Goal: Information Seeking & Learning: Check status

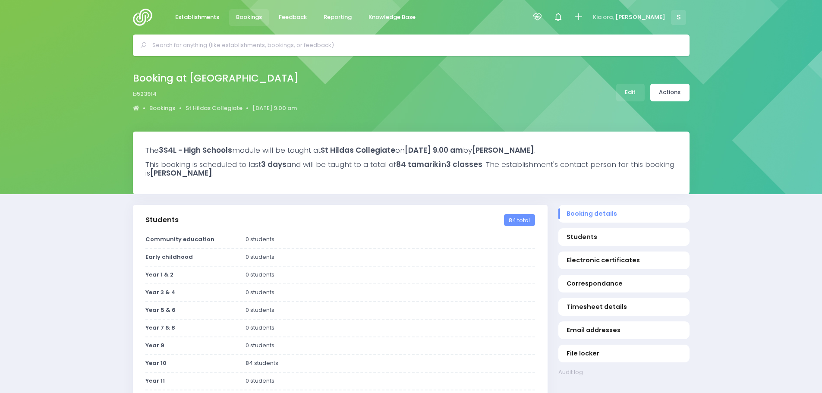
select select "5"
click at [187, 46] on input "text" at bounding box center [414, 45] width 525 height 13
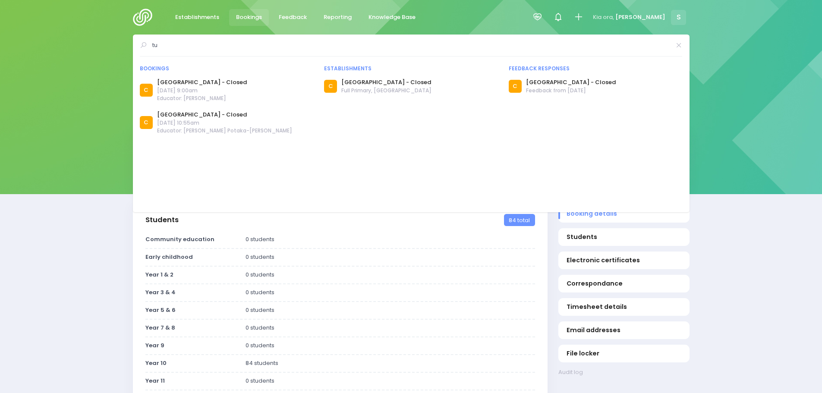
type input "t"
click at [140, 20] on img at bounding box center [145, 17] width 25 height 17
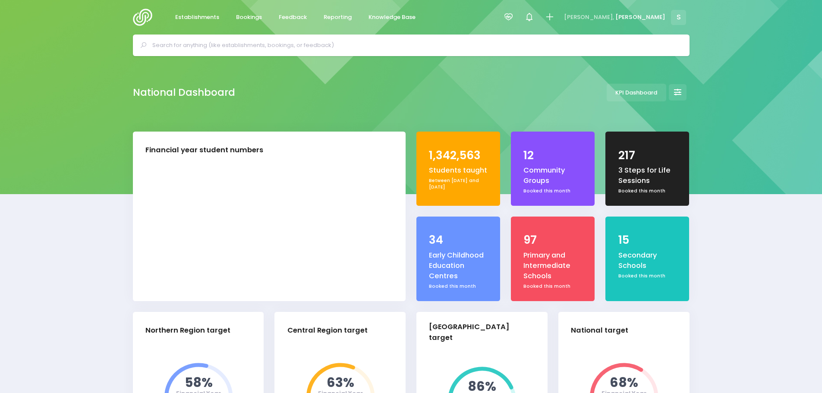
select select "5"
click at [244, 47] on input "text" at bounding box center [414, 45] width 525 height 13
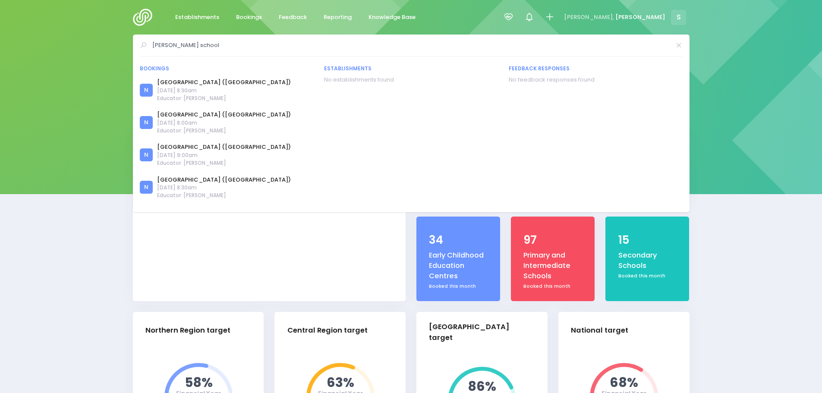
click at [171, 45] on input "cassidy school" at bounding box center [411, 45] width 518 height 13
click at [174, 45] on input "cassidy school" at bounding box center [411, 45] width 518 height 13
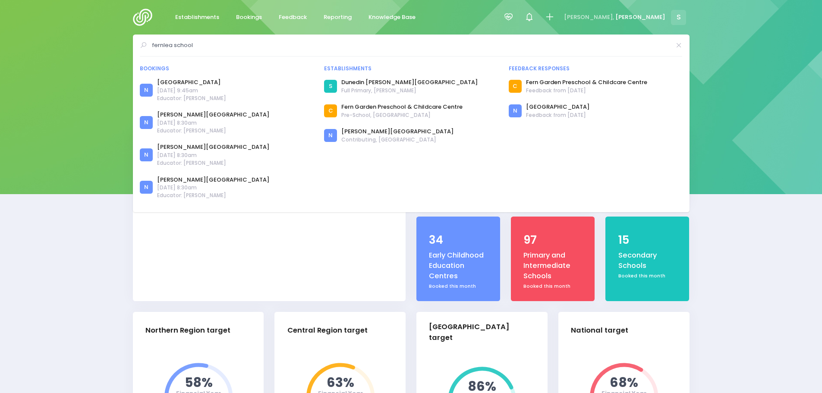
click at [209, 44] on input "fernlea school" at bounding box center [411, 45] width 518 height 13
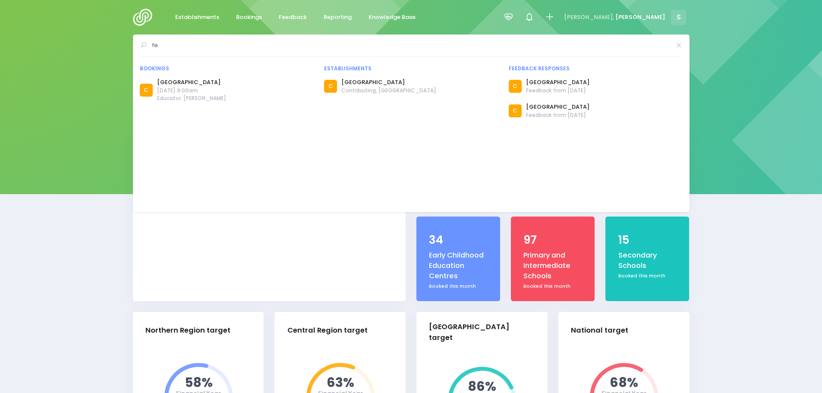
type input "f"
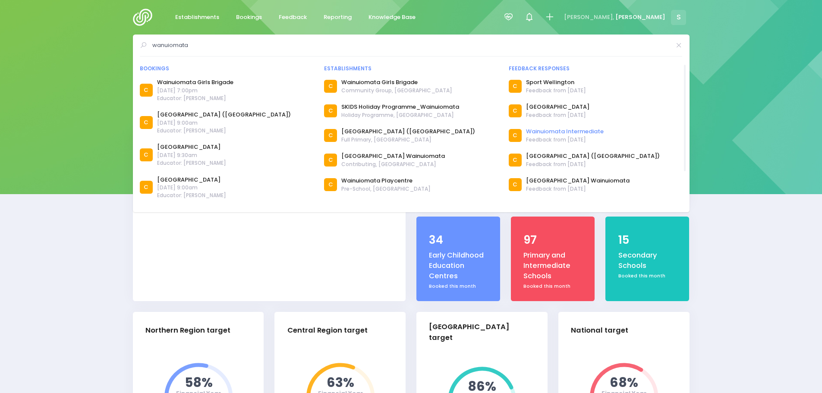
type input "wanuiomata"
click at [540, 131] on link "Wainuiomata Intermediate" at bounding box center [565, 131] width 78 height 9
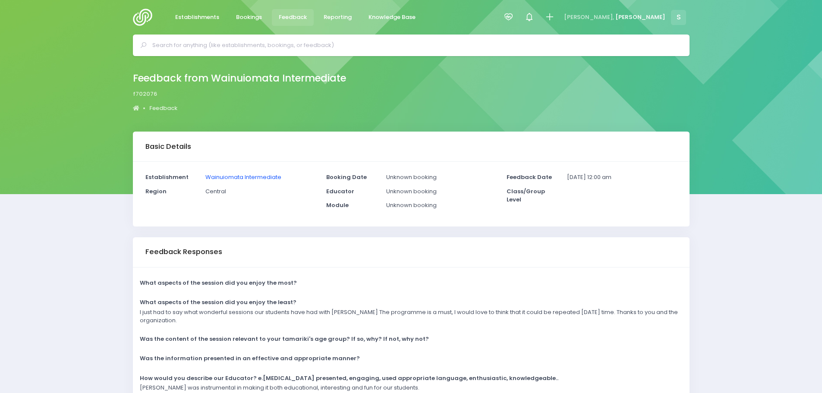
click at [262, 178] on link "Wainuiomata Intermediate" at bounding box center [243, 177] width 76 height 8
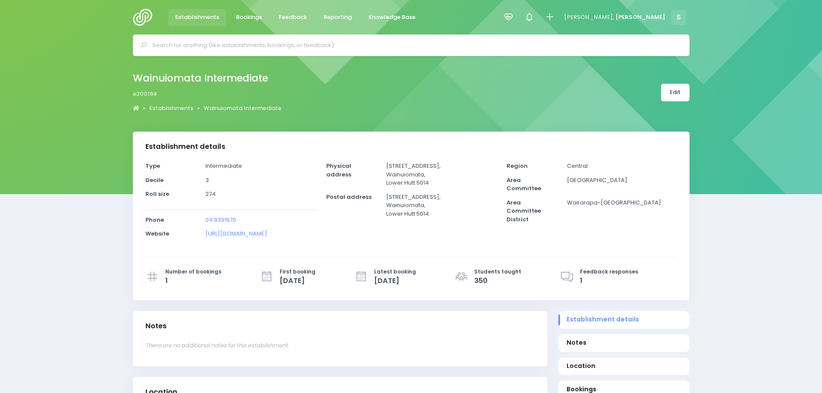
select select "5"
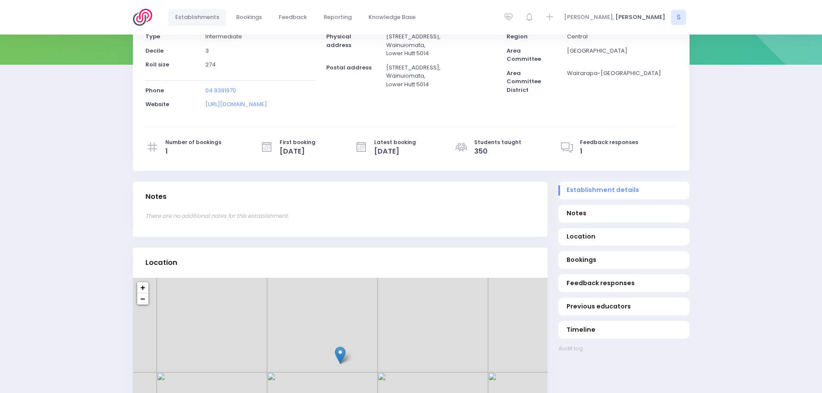
scroll to position [173, 0]
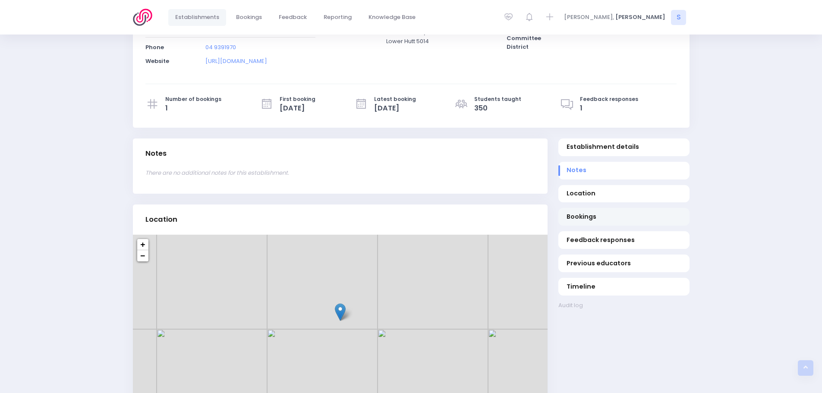
click at [578, 216] on span "Bookings" at bounding box center [624, 216] width 114 height 9
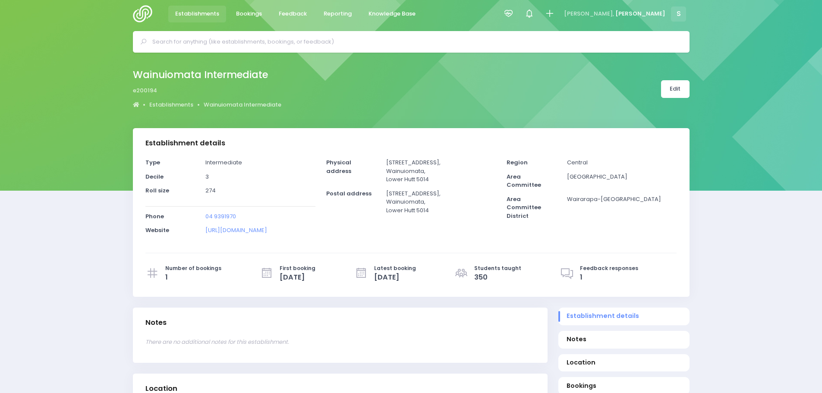
scroll to position [0, 0]
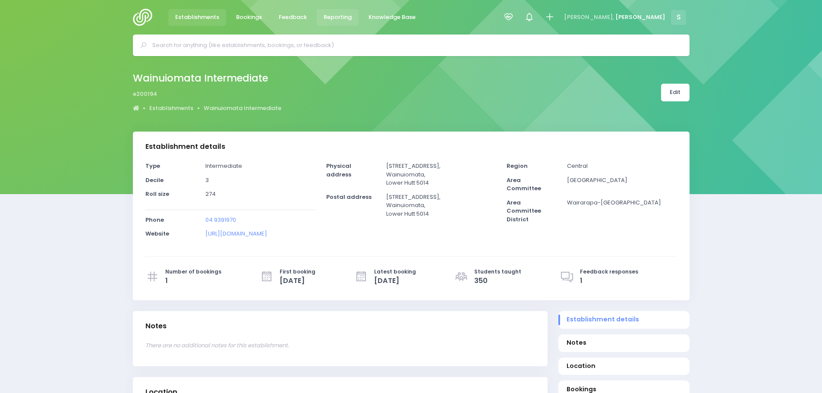
drag, startPoint x: 329, startPoint y: 19, endPoint x: 336, endPoint y: 25, distance: 9.2
click at [329, 19] on span "Reporting" at bounding box center [338, 17] width 28 height 9
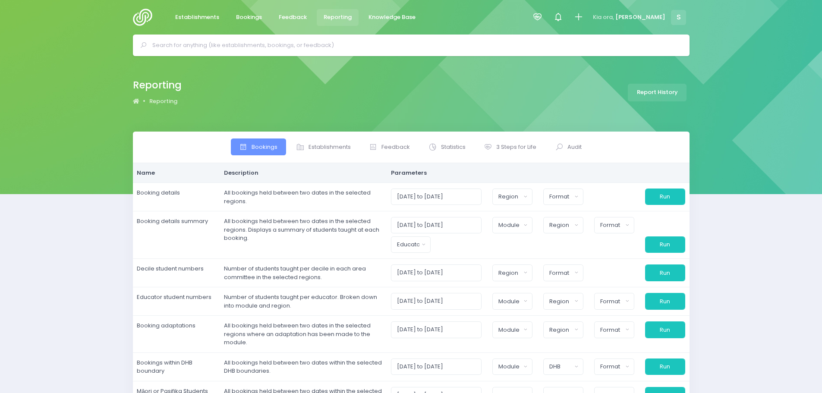
select select
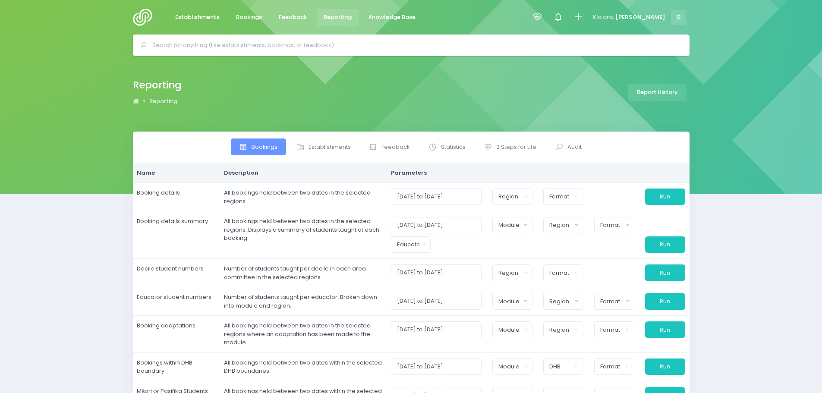
select select
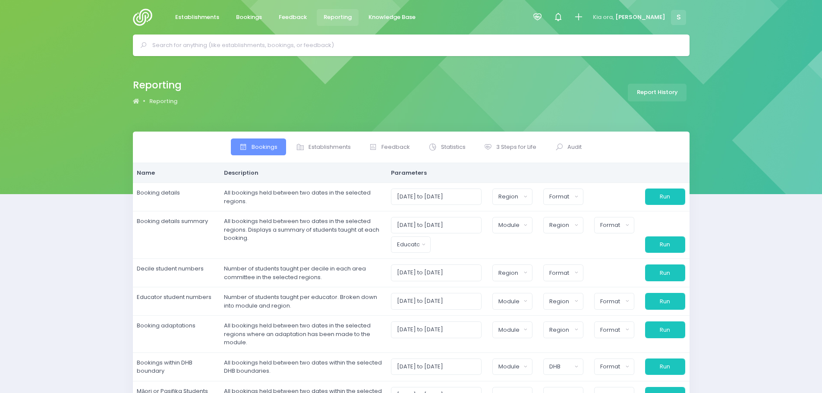
select select
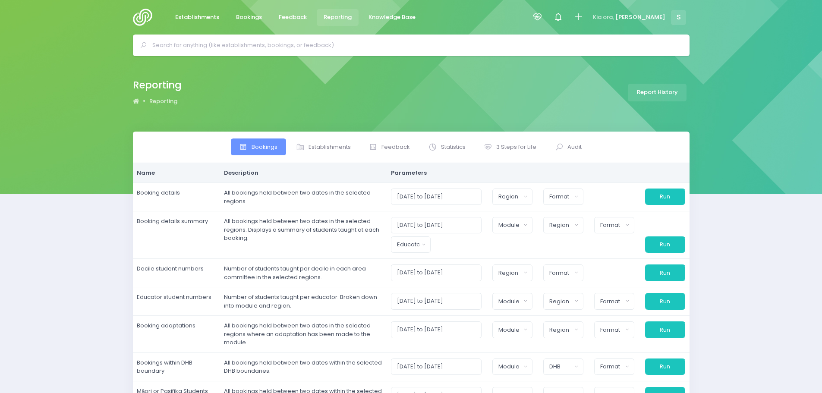
select select
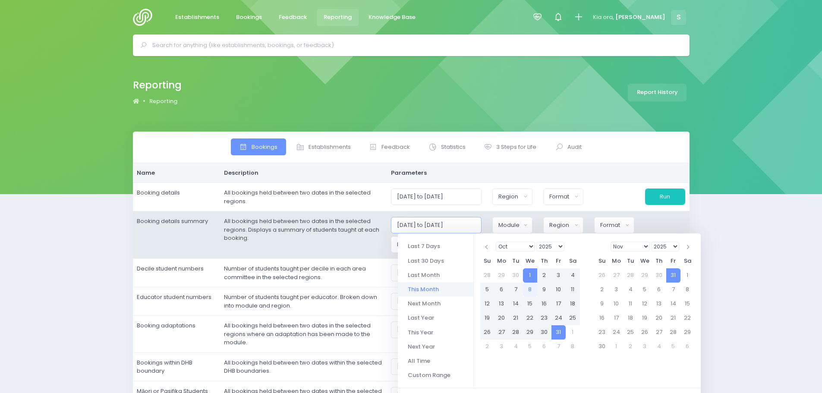
click at [455, 224] on input "01/10/2025 to 31/10/2025" at bounding box center [436, 225] width 91 height 16
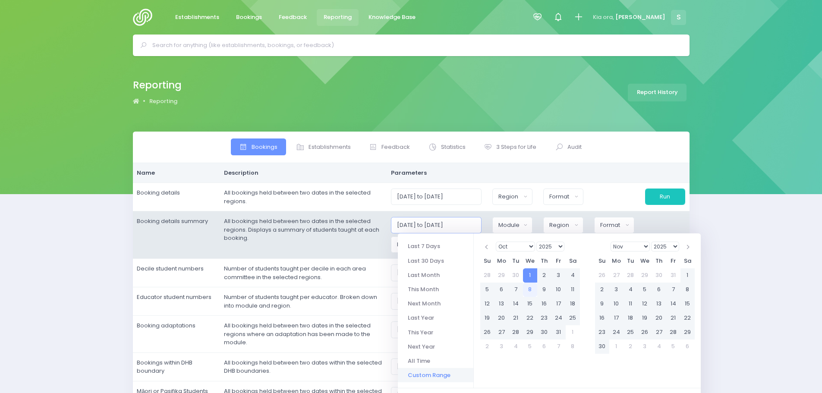
click at [448, 224] on input "01/10/2025 to 31/12/2025" at bounding box center [436, 225] width 91 height 16
click at [479, 227] on input "01/10/2025 to 30/12/2025" at bounding box center [436, 225] width 91 height 16
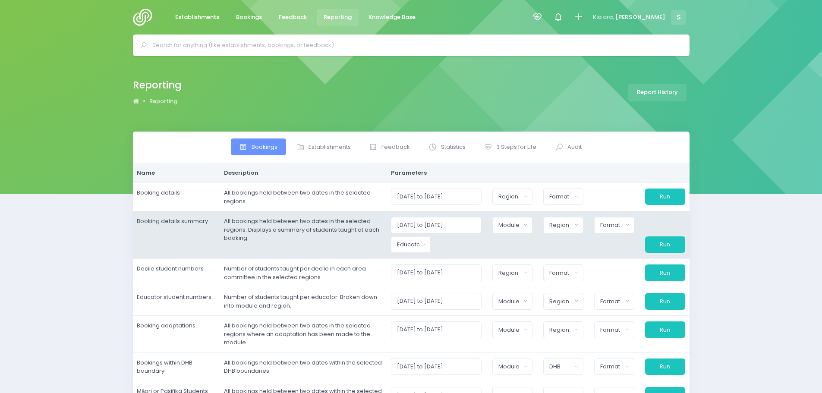
click at [386, 244] on td "All bookings held between two dates in the selected regions. Displays a summary…" at bounding box center [303, 235] width 167 height 47
click at [472, 224] on input "01/10/2025 to 30/12/2025" at bounding box center [436, 225] width 91 height 16
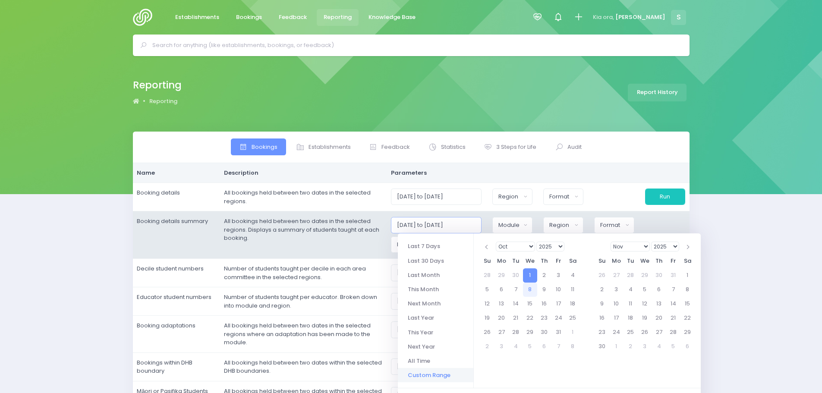
click at [433, 225] on input "01/10/2025 to 30/12/2024" at bounding box center [436, 225] width 91 height 16
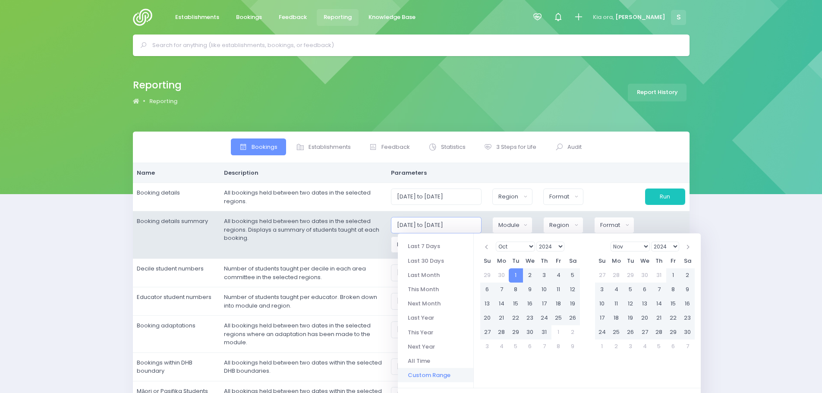
type input "01/10/2024 to 30/12/2024"
click at [379, 245] on td "All bookings held between two dates in the selected regions. Displays a summary…" at bounding box center [303, 235] width 167 height 47
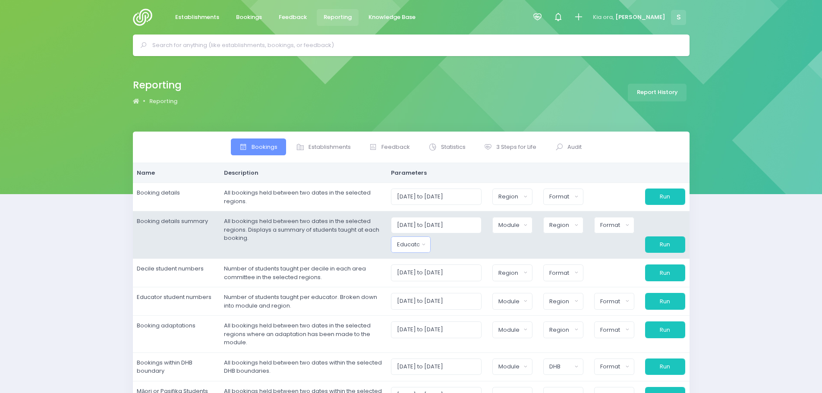
click at [414, 249] on button "Educator" at bounding box center [411, 245] width 40 height 16
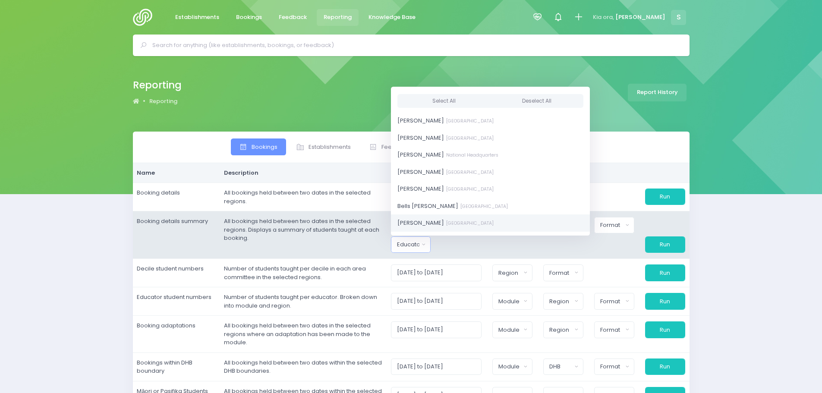
click at [422, 223] on span "Bridget Dapples South Island Region" at bounding box center [446, 223] width 96 height 9
select select "374858"
click at [456, 244] on div at bounding box center [461, 245] width 51 height 16
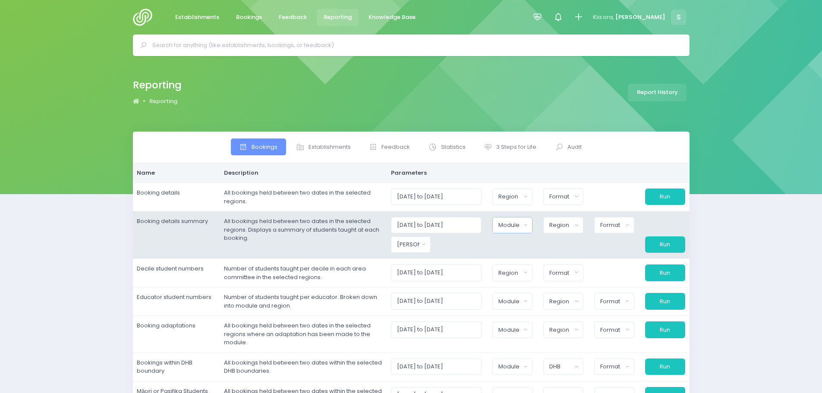
click at [512, 225] on div "Module" at bounding box center [510, 225] width 22 height 9
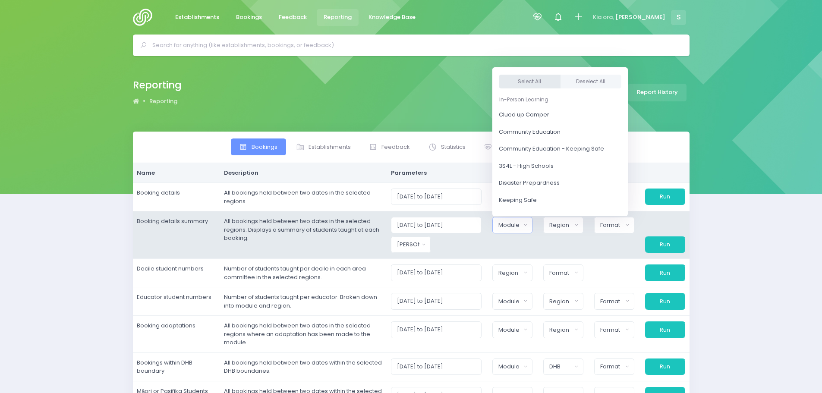
click at [540, 80] on button "Select All" at bounding box center [530, 82] width 62 height 14
select select "Clued up Camper"
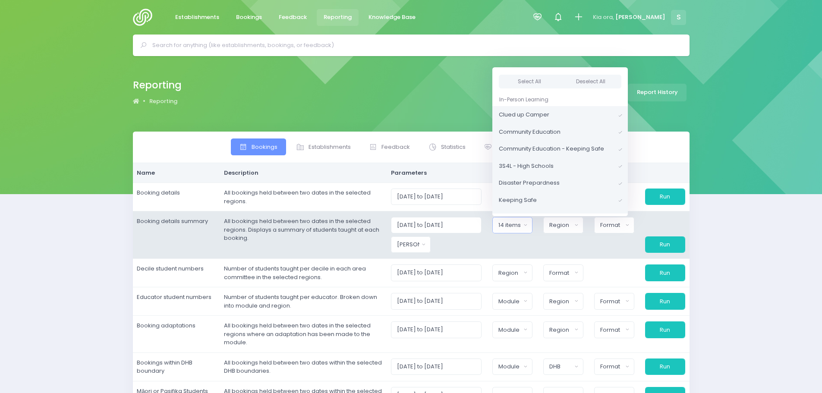
scroll to position [2, 0]
click at [581, 224] on button "Region" at bounding box center [563, 225] width 40 height 16
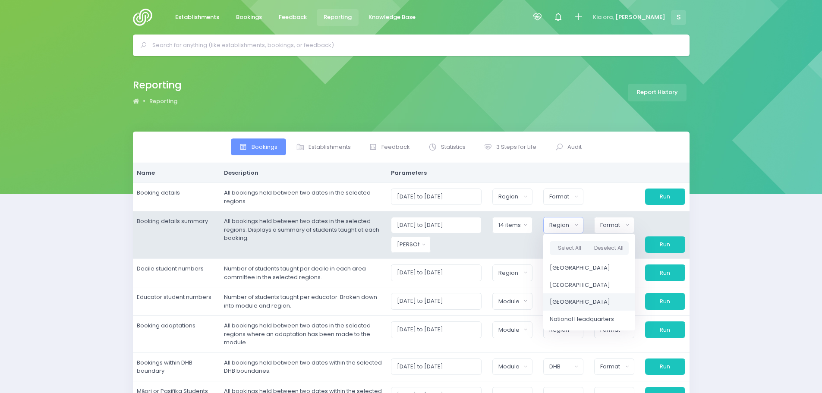
click at [585, 302] on span "[GEOGRAPHIC_DATA]" at bounding box center [580, 302] width 60 height 9
select select "[GEOGRAPHIC_DATA]"
click at [614, 227] on div "Format" at bounding box center [611, 225] width 23 height 9
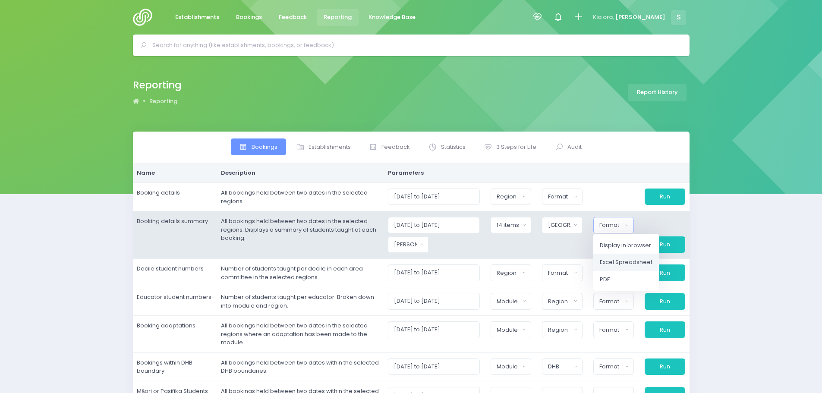
click at [640, 261] on span "Excel Spreadsheet" at bounding box center [626, 262] width 53 height 9
select select "excel"
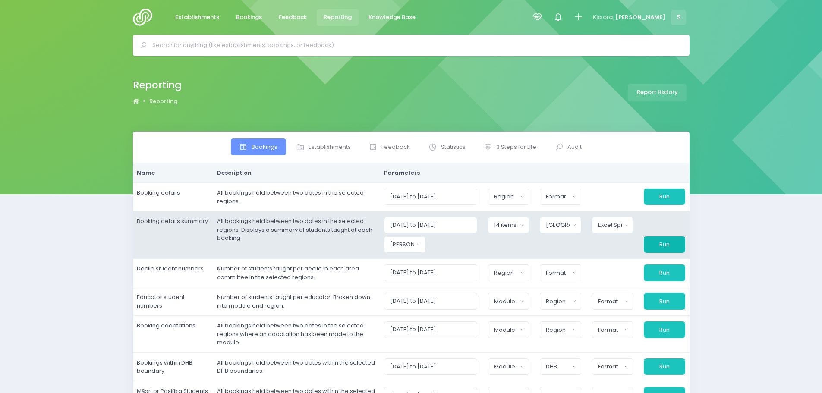
click at [675, 243] on button "Run" at bounding box center [664, 245] width 41 height 16
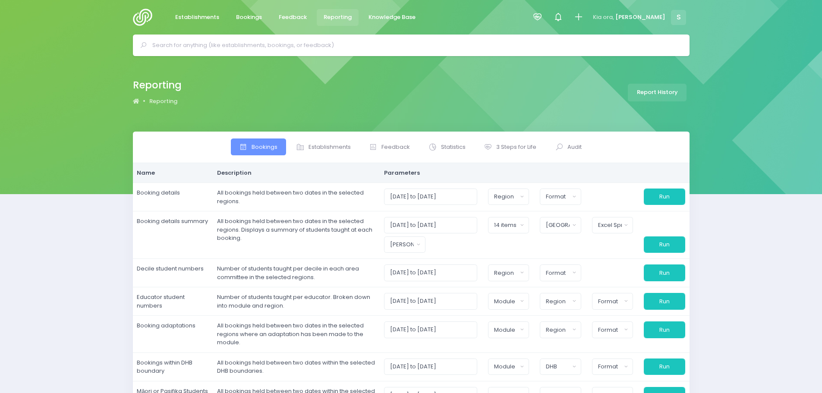
click at [237, 44] on input "text" at bounding box center [414, 45] width 525 height 13
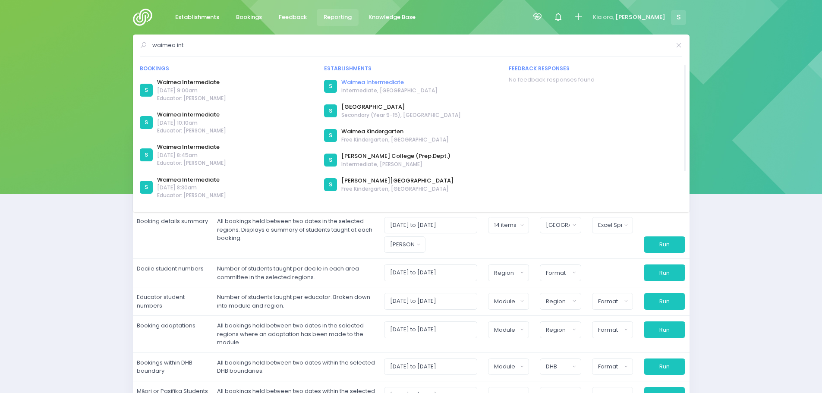
type input "waimea int"
click at [382, 81] on link "Waimea Intermediate" at bounding box center [389, 82] width 96 height 9
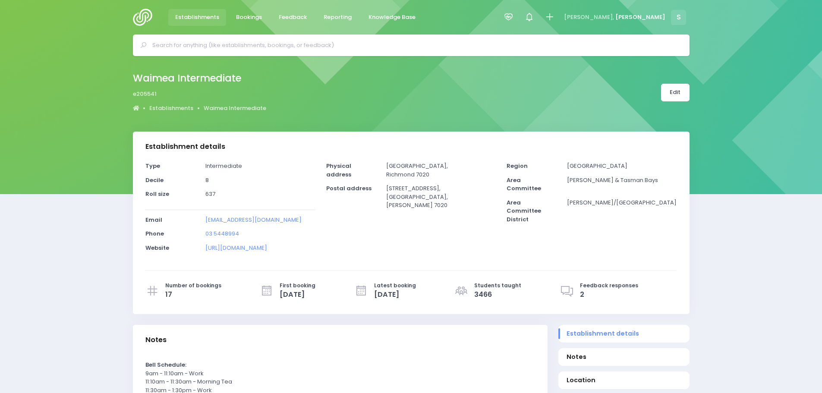
select select "5"
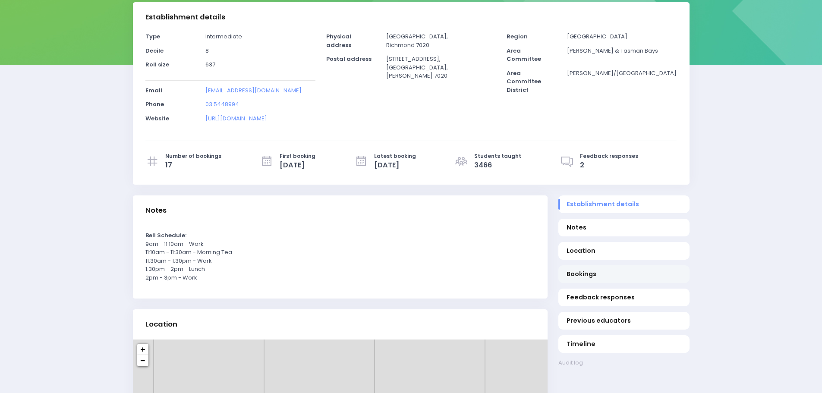
click at [589, 274] on span "Bookings" at bounding box center [624, 274] width 114 height 9
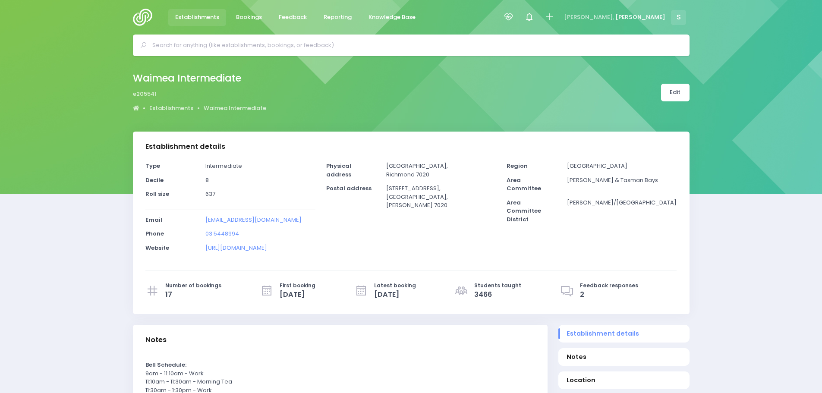
click at [180, 48] on input "text" at bounding box center [414, 45] width 525 height 13
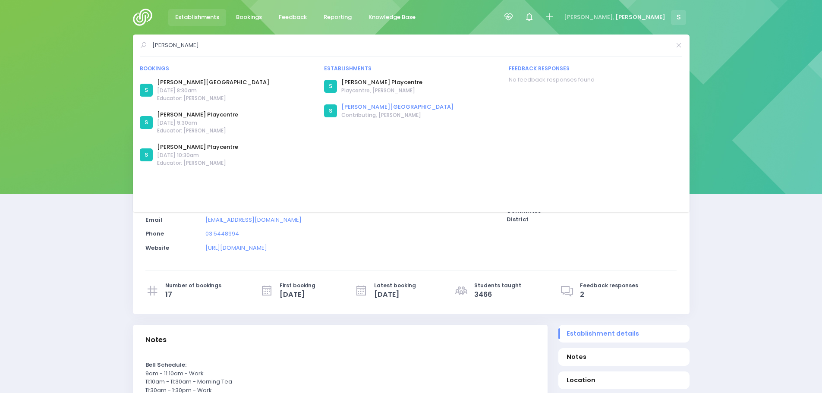
type input "enner glynn"
drag, startPoint x: 378, startPoint y: 106, endPoint x: 388, endPoint y: 120, distance: 17.0
click at [378, 106] on link "Enner Glynn School" at bounding box center [397, 107] width 112 height 9
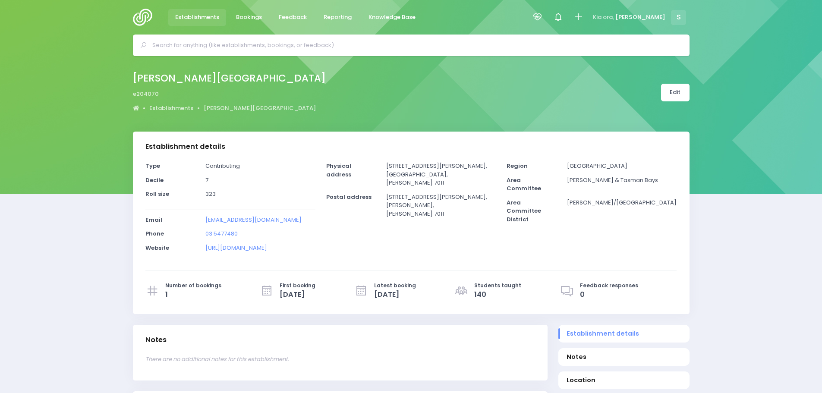
select select "5"
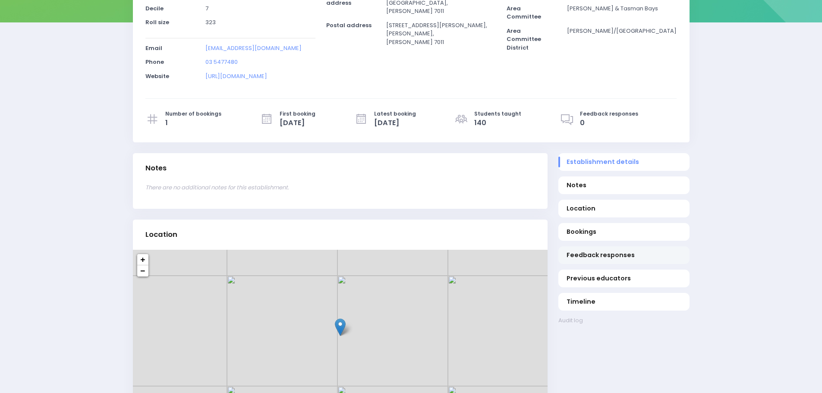
scroll to position [173, 0]
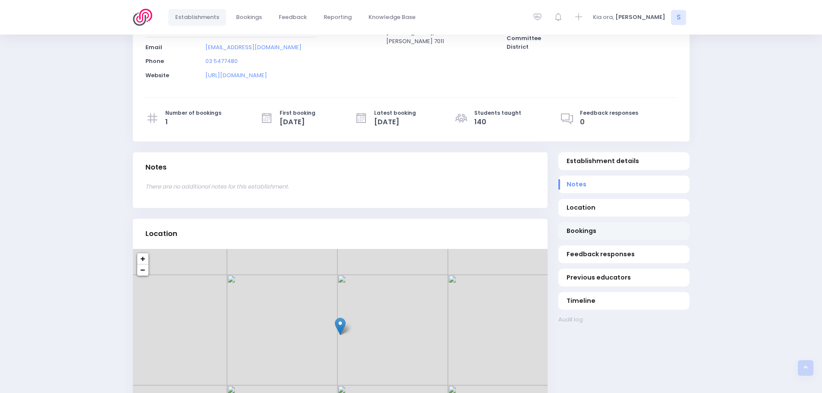
click at [580, 231] on span "Bookings" at bounding box center [624, 231] width 114 height 9
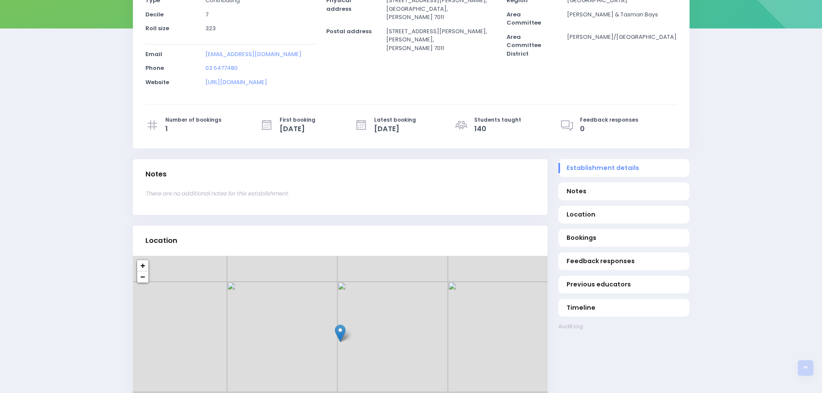
scroll to position [0, 0]
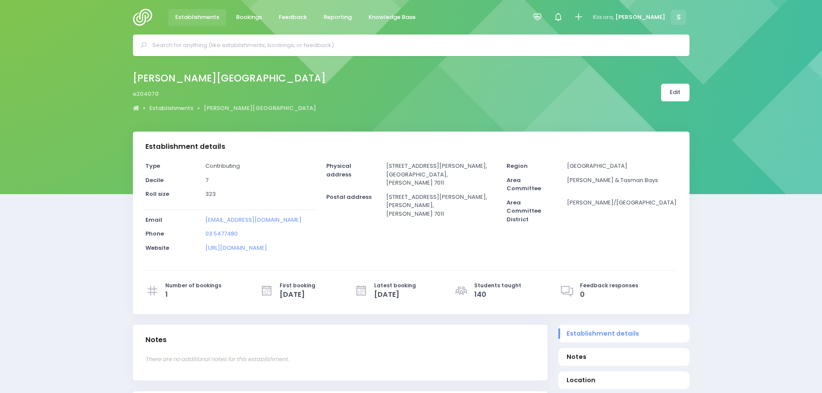
click at [178, 47] on input "text" at bounding box center [414, 45] width 525 height 13
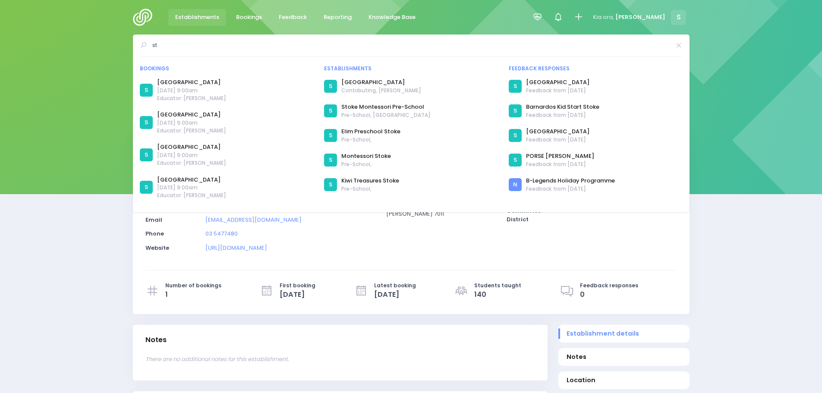
type input "s"
click at [206, 47] on input "text" at bounding box center [414, 45] width 525 height 13
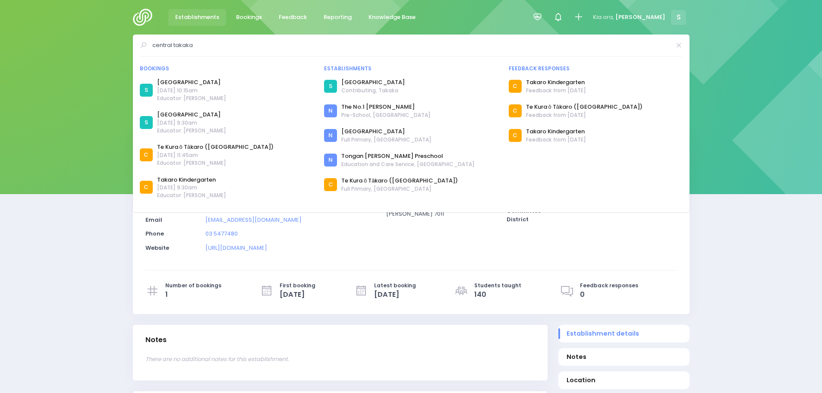
click at [221, 44] on input "central takaka" at bounding box center [411, 45] width 518 height 13
type input "c"
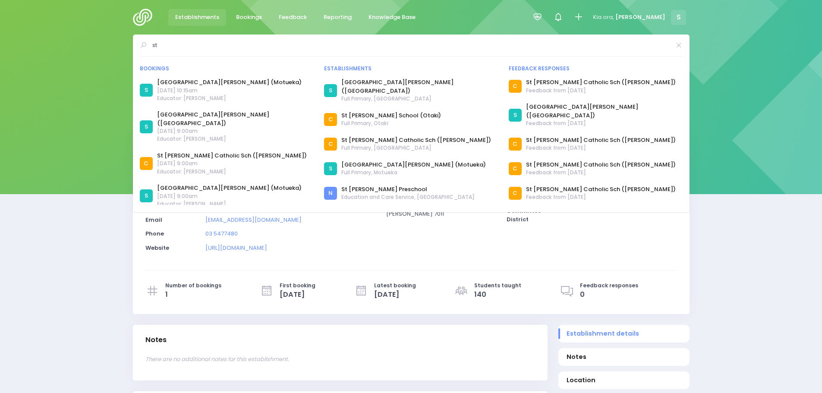
type input "s"
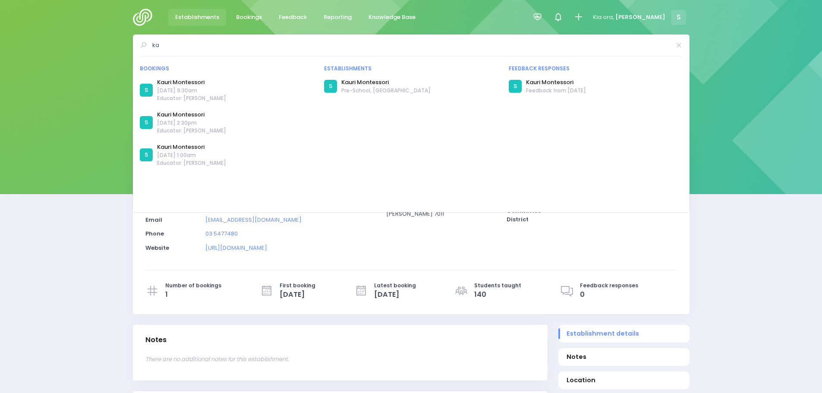
type input "k"
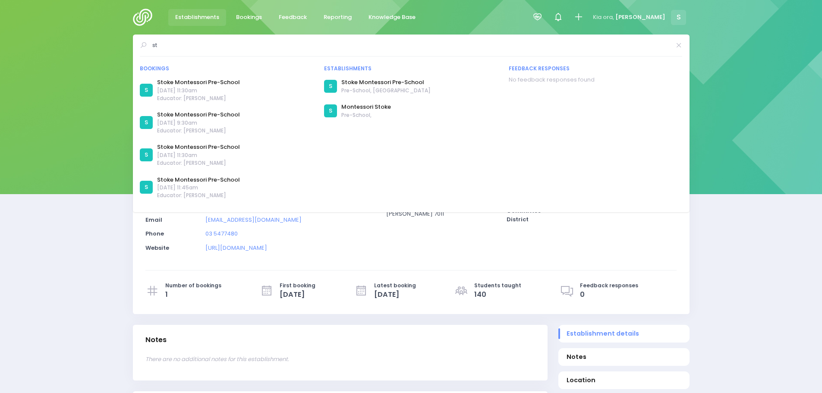
type input "s"
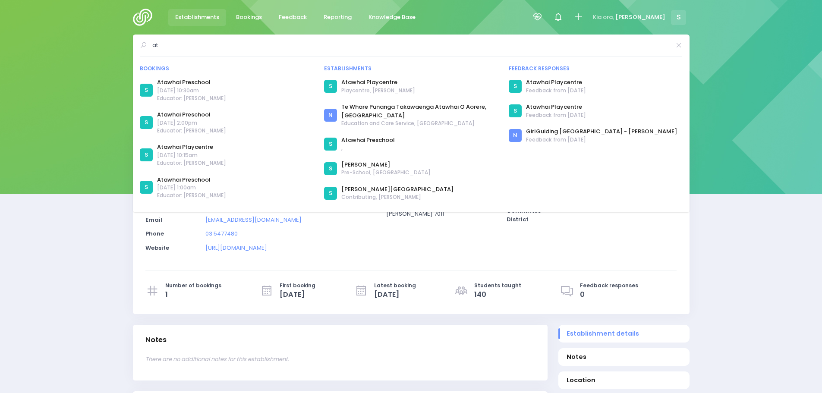
type input "a"
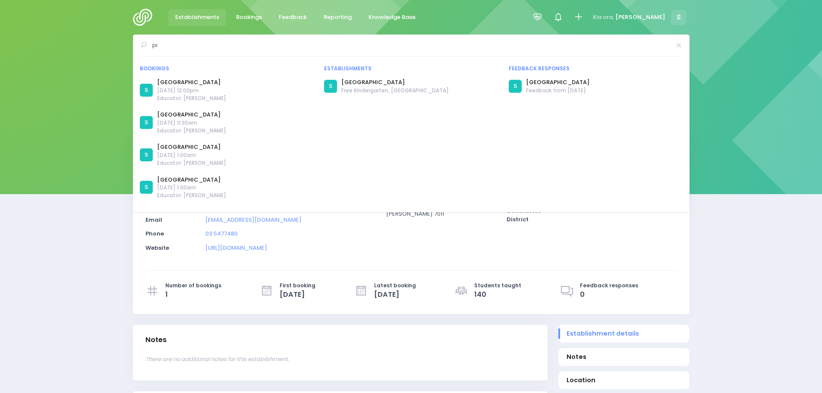
type input "p"
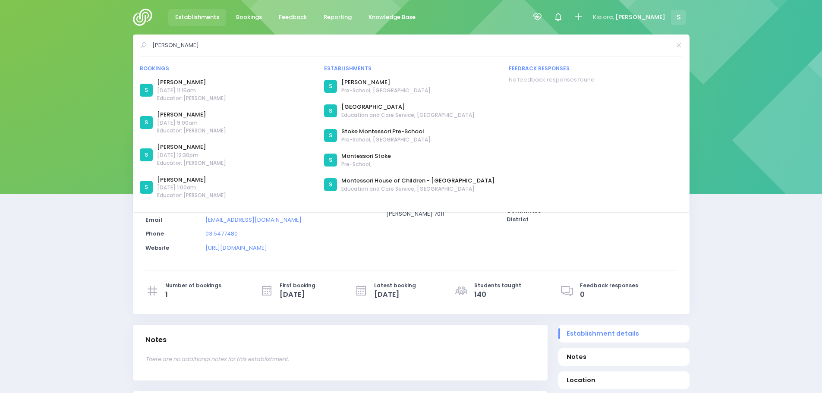
click at [199, 49] on input "nelson montess" at bounding box center [411, 45] width 518 height 13
type input "n"
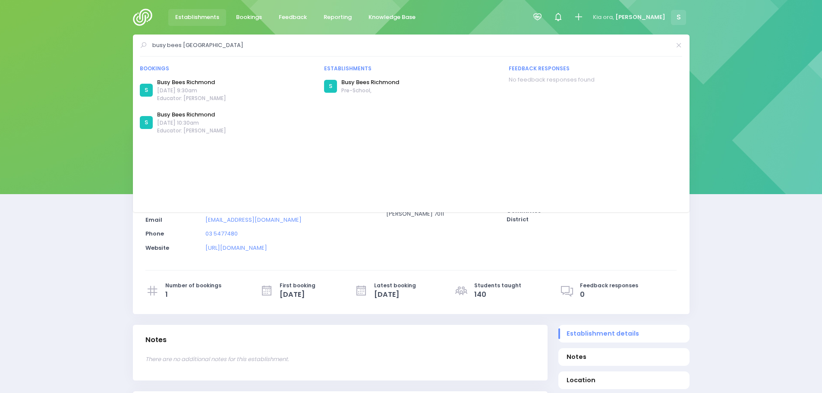
click at [219, 47] on input "busy bees richmond" at bounding box center [411, 45] width 518 height 13
type input "b"
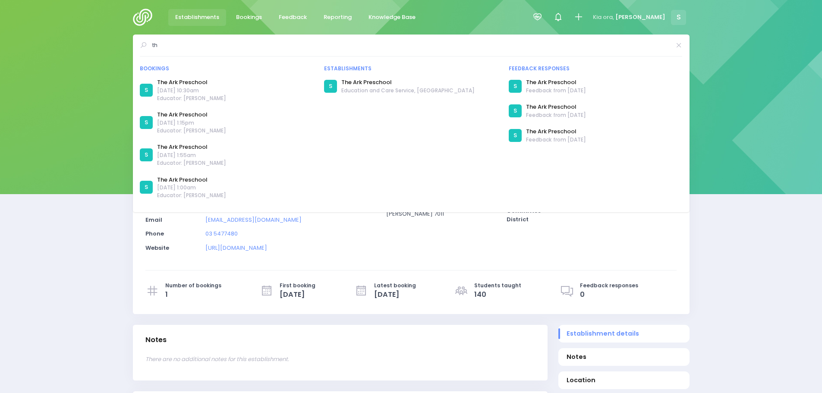
type input "t"
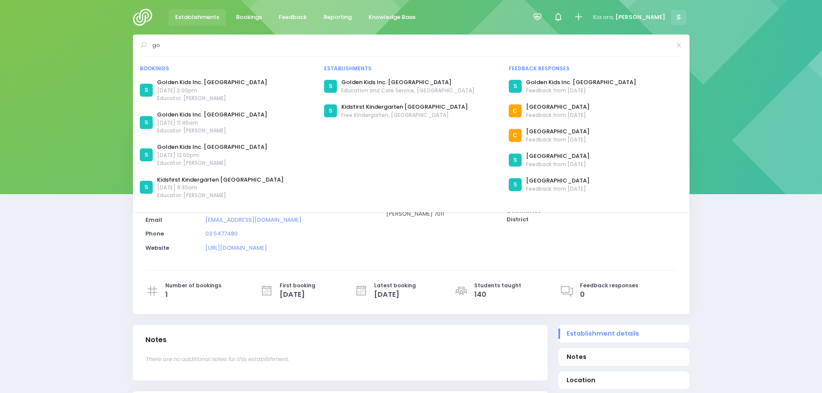
type input "g"
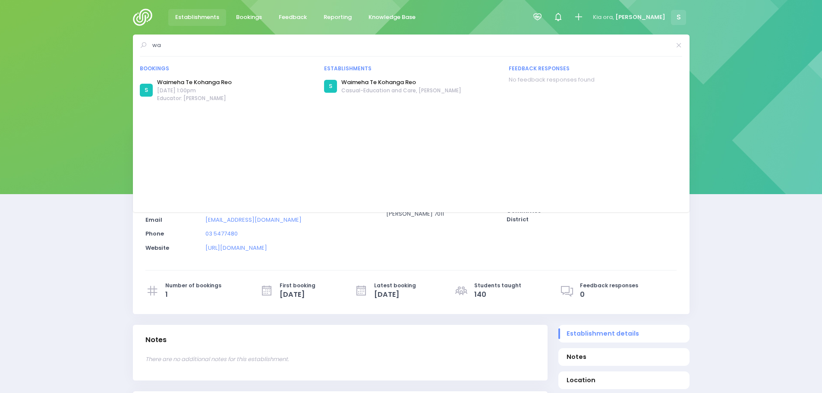
type input "w"
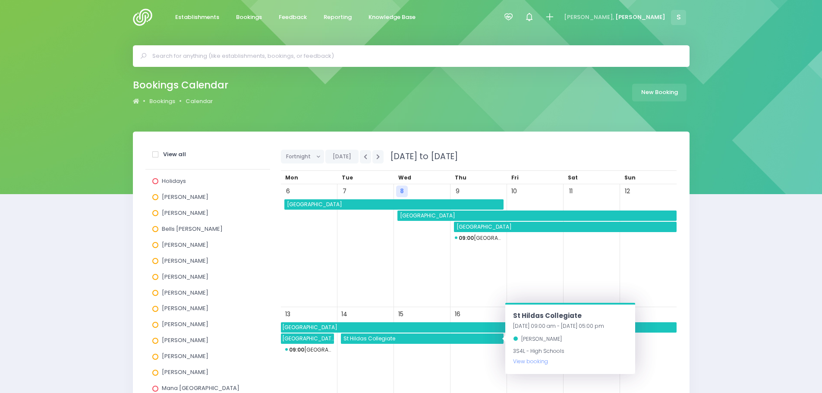
drag, startPoint x: 296, startPoint y: 14, endPoint x: 297, endPoint y: 37, distance: 23.3
click at [296, 14] on span "Feedback" at bounding box center [293, 17] width 28 height 9
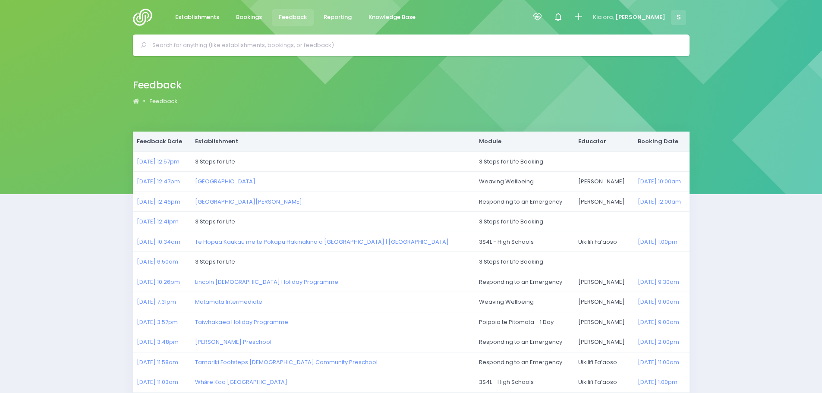
click at [144, 19] on img at bounding box center [145, 17] width 25 height 17
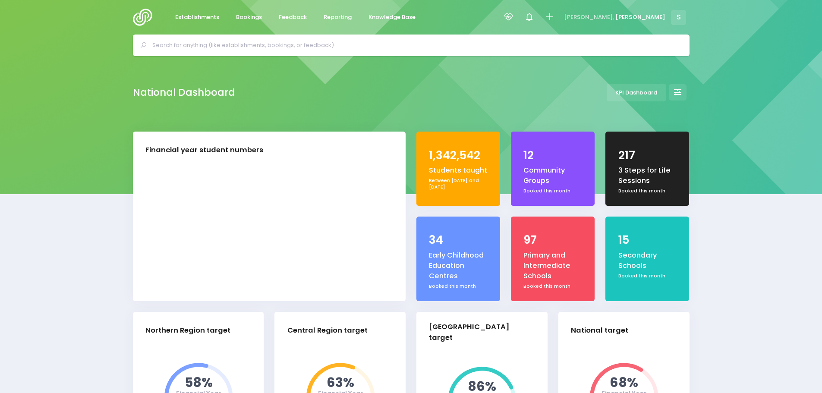
select select "5"
click at [303, 18] on span "Feedback" at bounding box center [293, 17] width 28 height 9
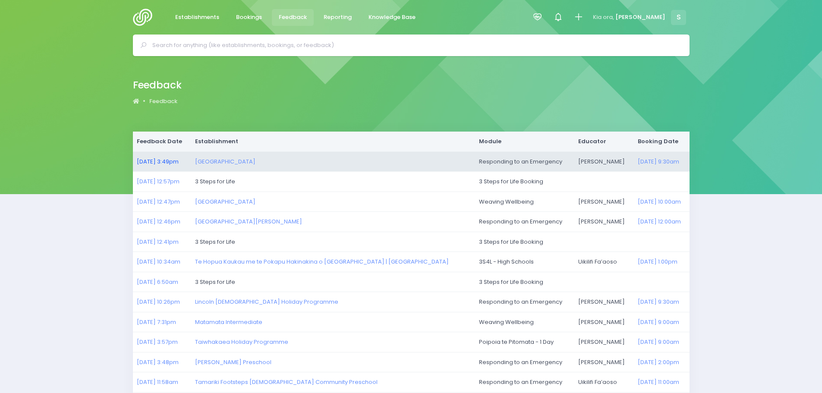
click at [161, 161] on link "[DATE] 3:49pm" at bounding box center [158, 162] width 42 height 8
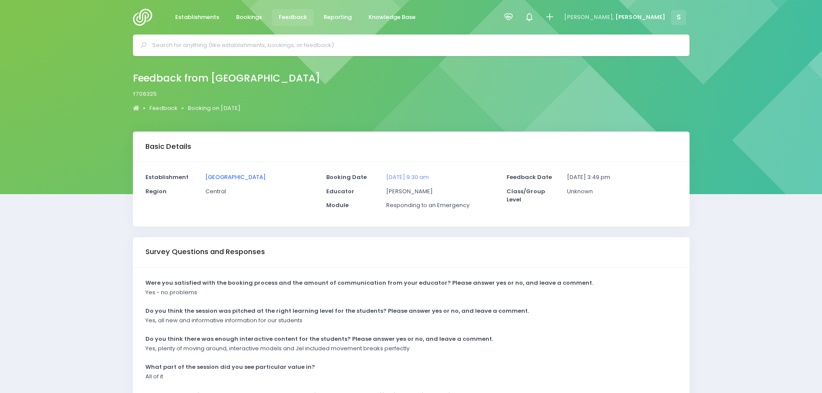
click at [236, 178] on link "[GEOGRAPHIC_DATA]" at bounding box center [235, 177] width 60 height 8
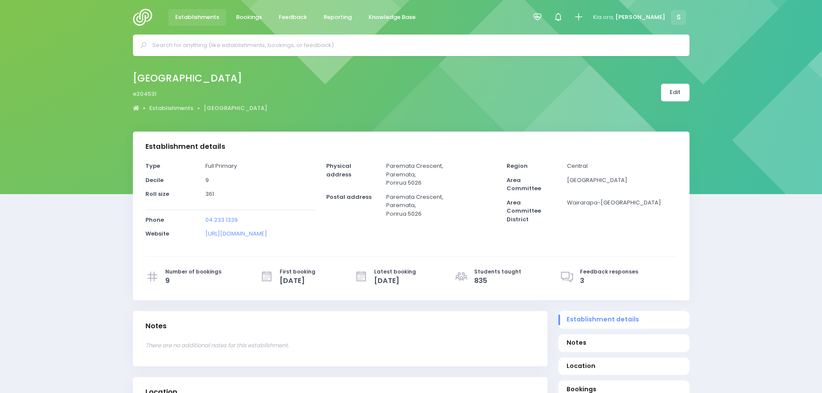
select select "5"
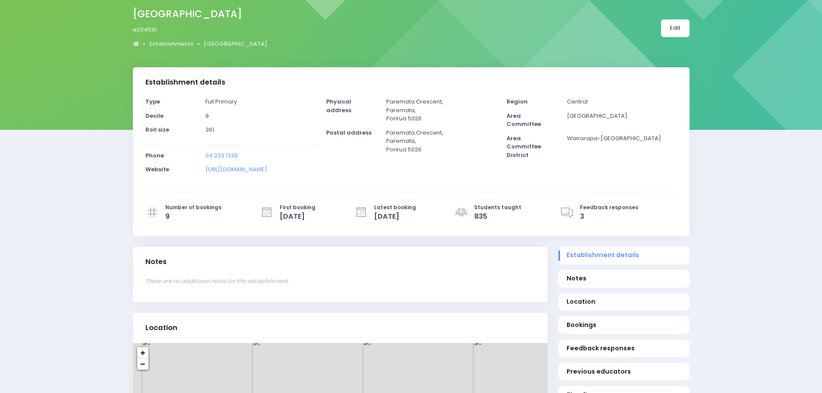
scroll to position [130, 0]
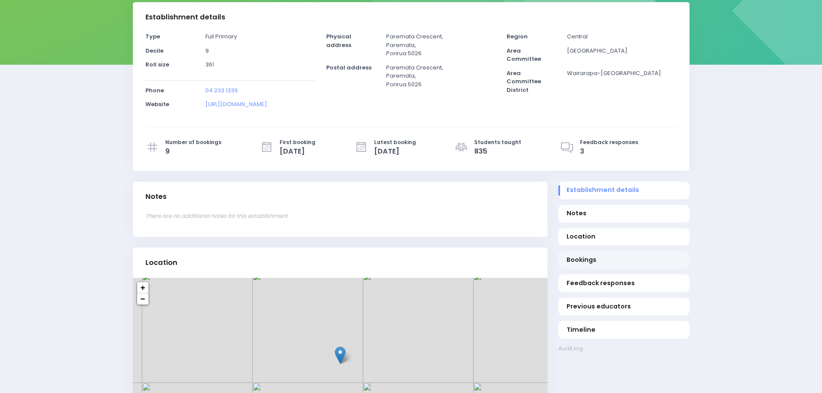
click at [577, 262] on span "Bookings" at bounding box center [624, 260] width 114 height 9
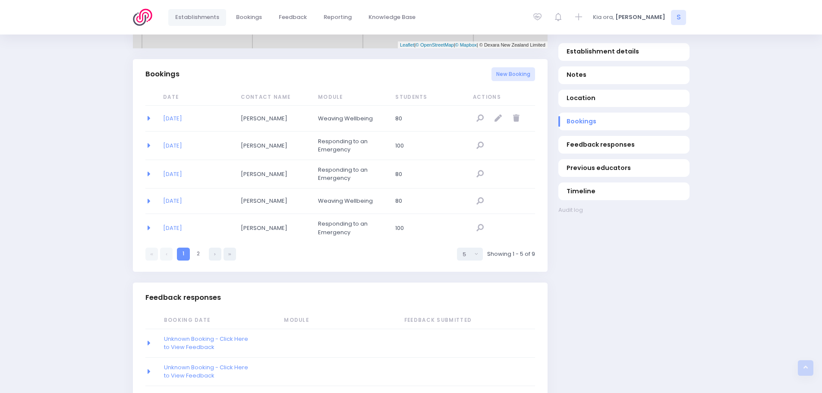
scroll to position [548, 0]
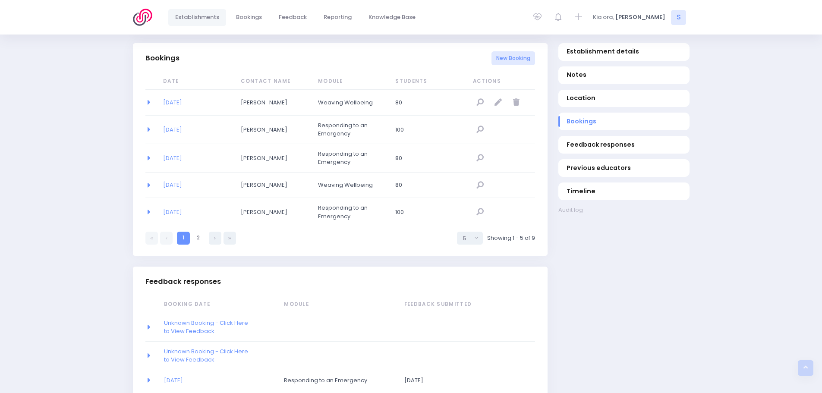
click at [147, 19] on img at bounding box center [145, 17] width 25 height 17
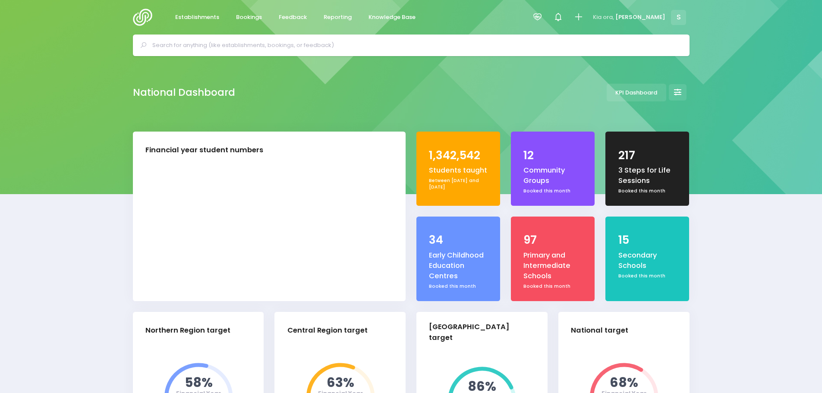
select select "5"
click at [291, 22] on link "Feedback" at bounding box center [293, 17] width 42 height 17
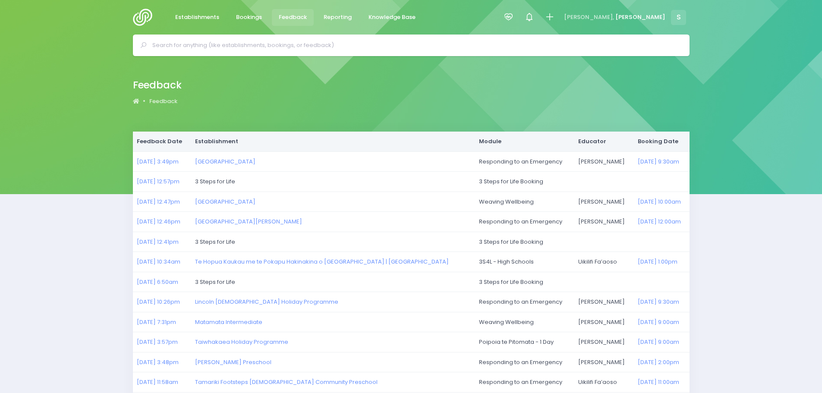
click at [143, 19] on img at bounding box center [145, 17] width 25 height 17
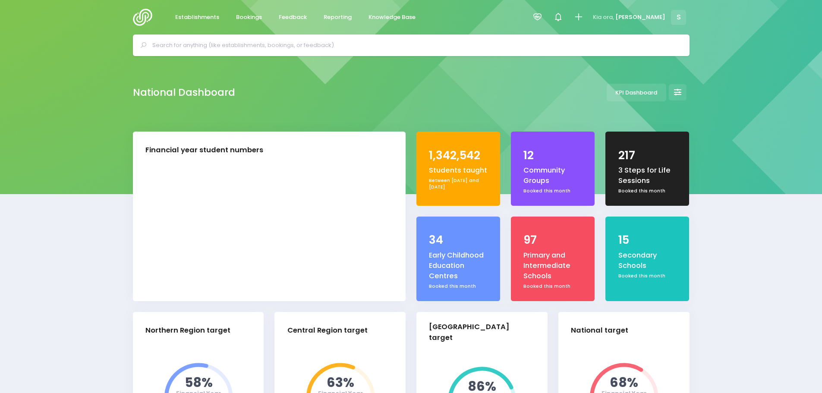
select select "5"
